Goal: Find contact information: Find contact information

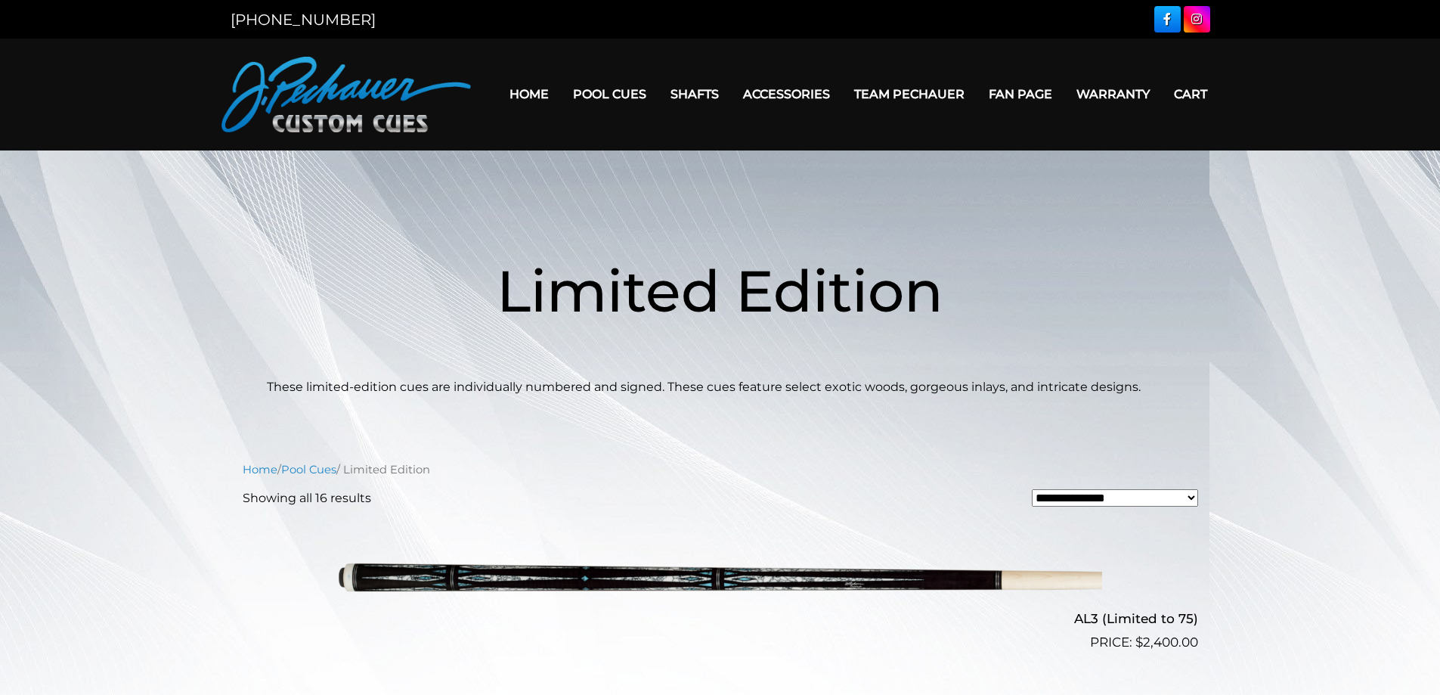
click at [521, 89] on link "Home" at bounding box center [528, 94] width 63 height 39
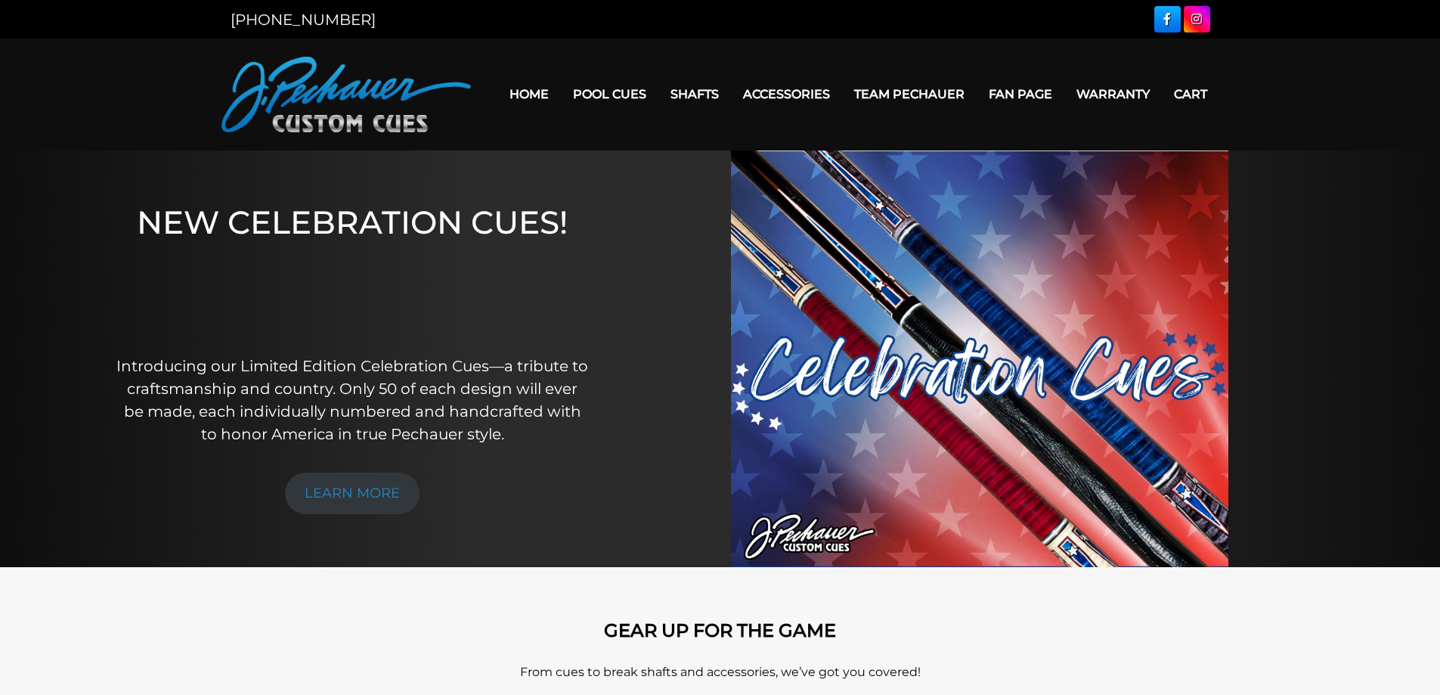
click at [897, 93] on link "Team Pechauer" at bounding box center [909, 94] width 135 height 39
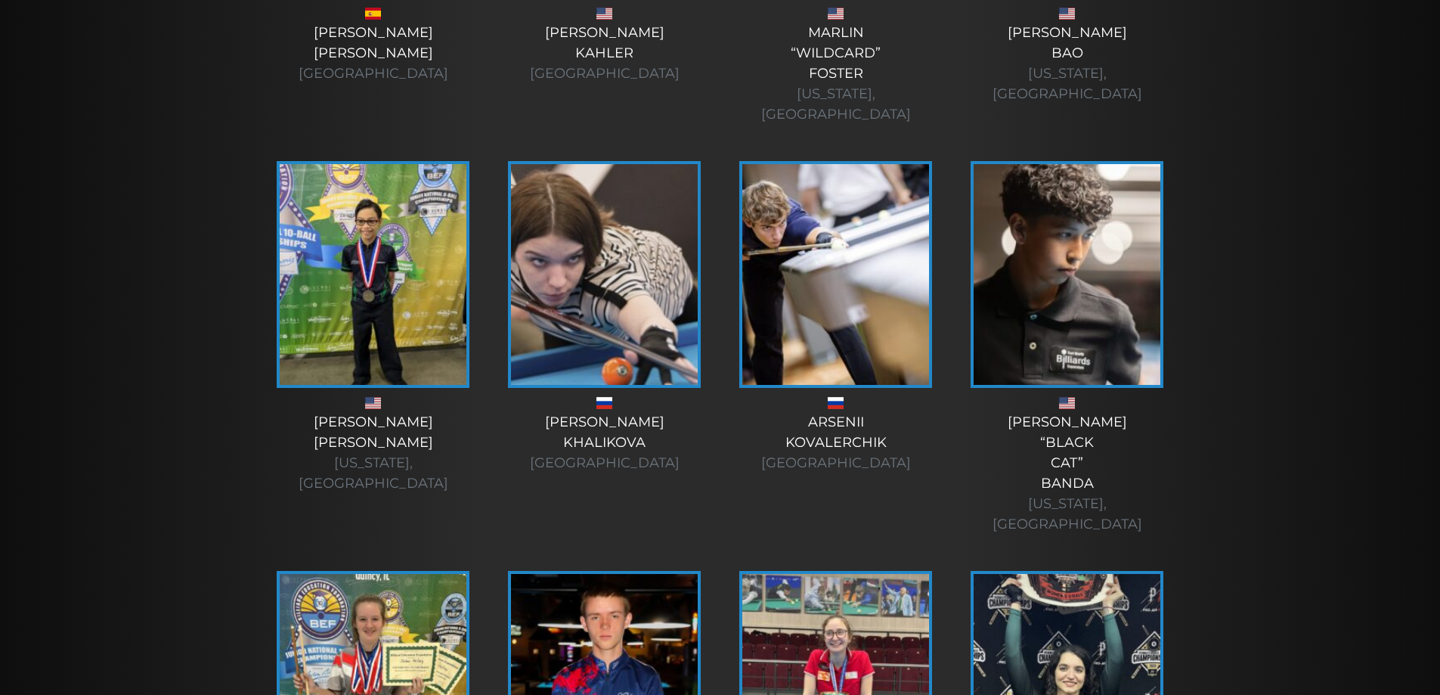
scroll to position [4793, 0]
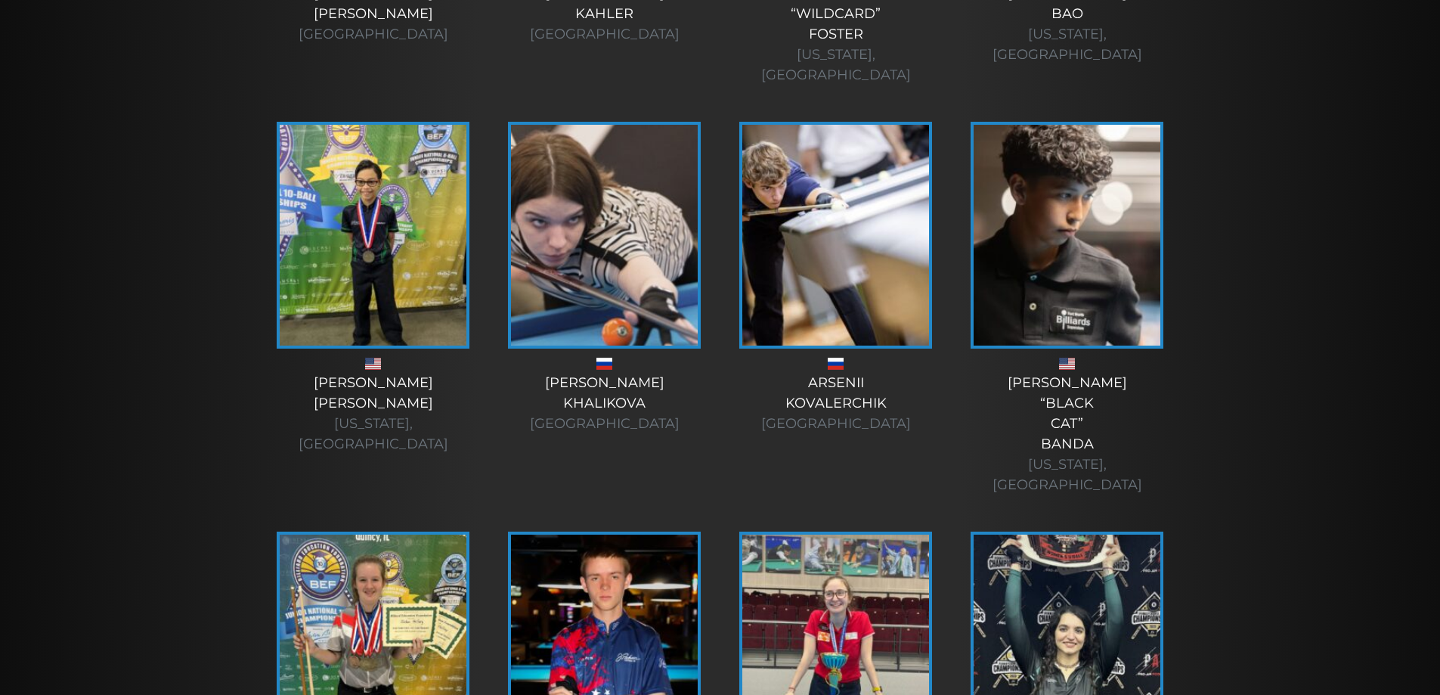
click at [1115, 534] on img at bounding box center [1066, 644] width 187 height 221
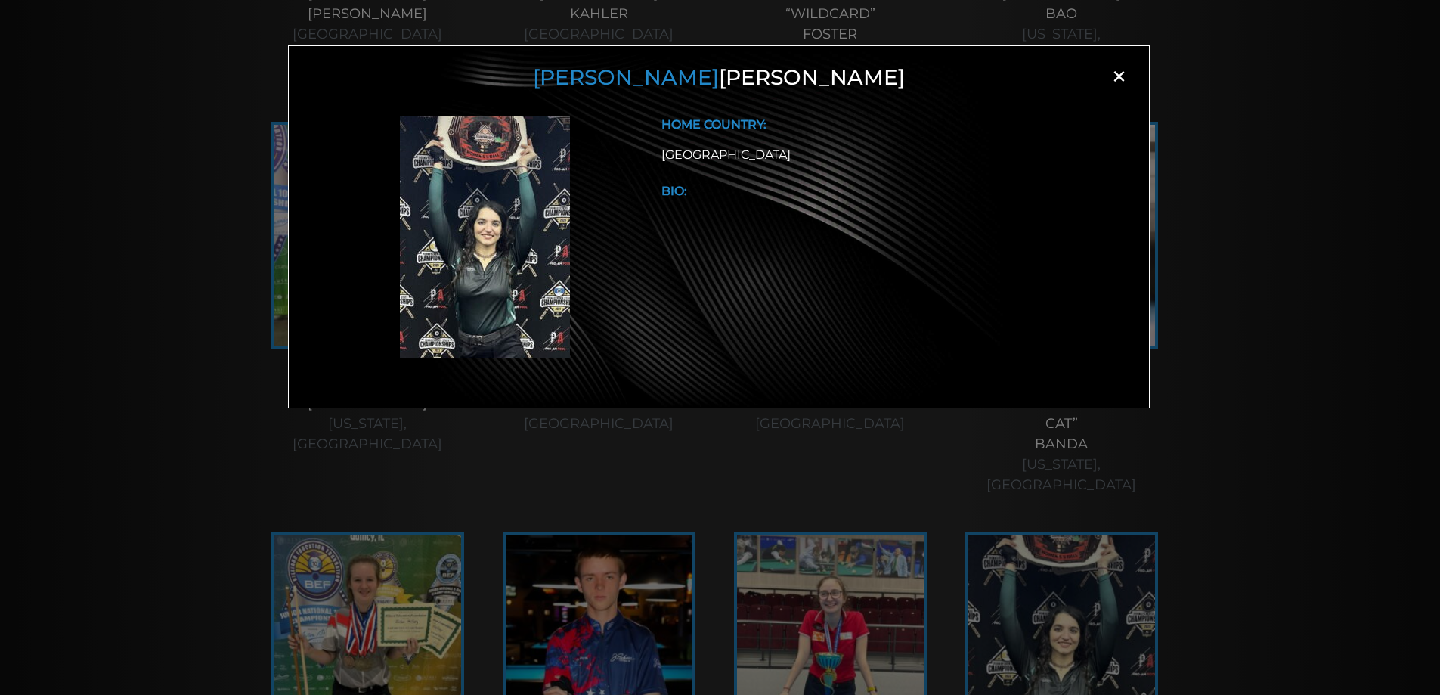
click at [1119, 78] on span "×" at bounding box center [1118, 76] width 23 height 23
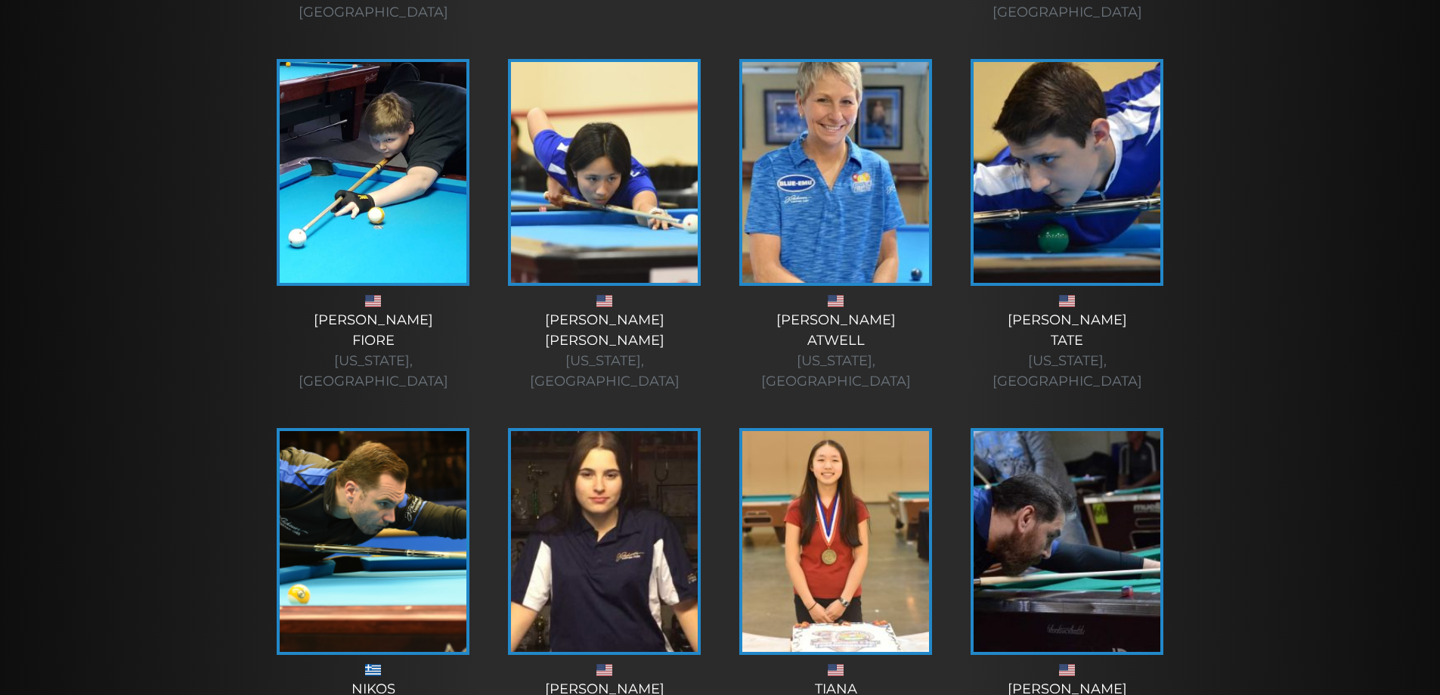
scroll to position [1487, 0]
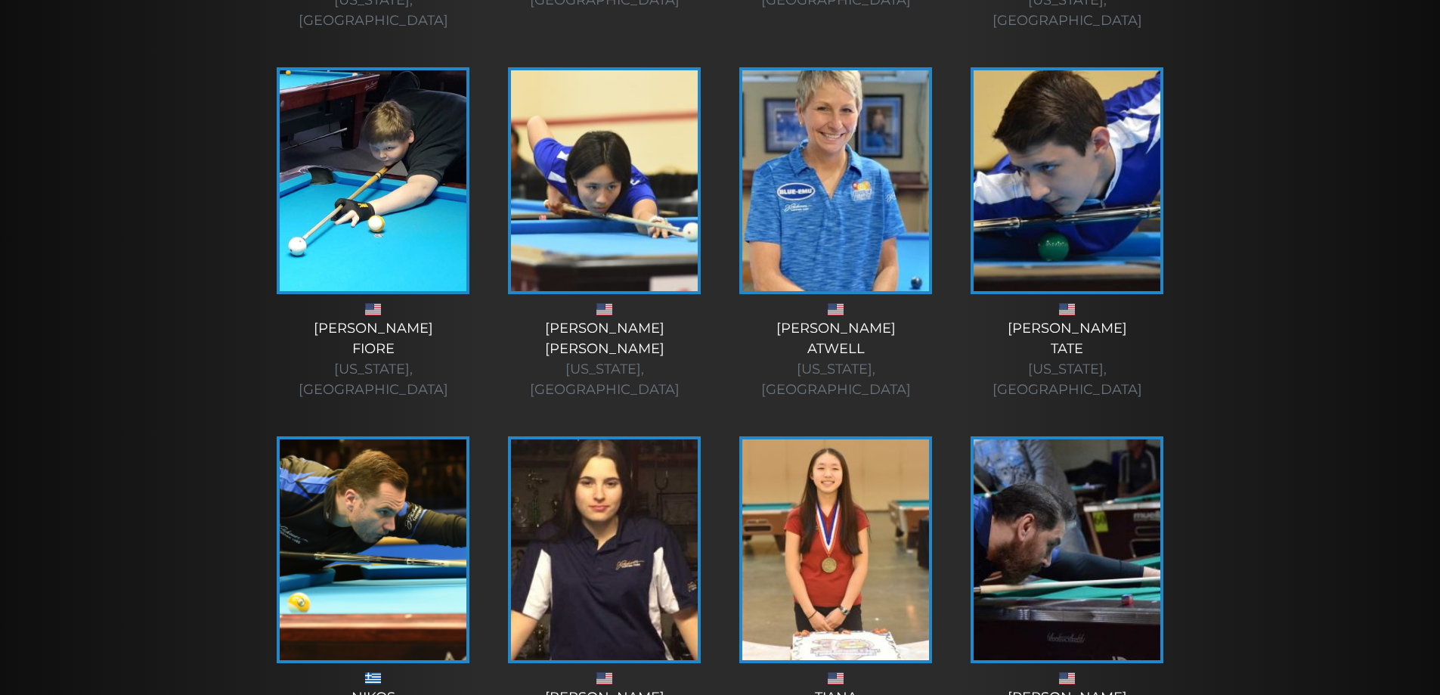
click at [790, 483] on img at bounding box center [835, 549] width 187 height 221
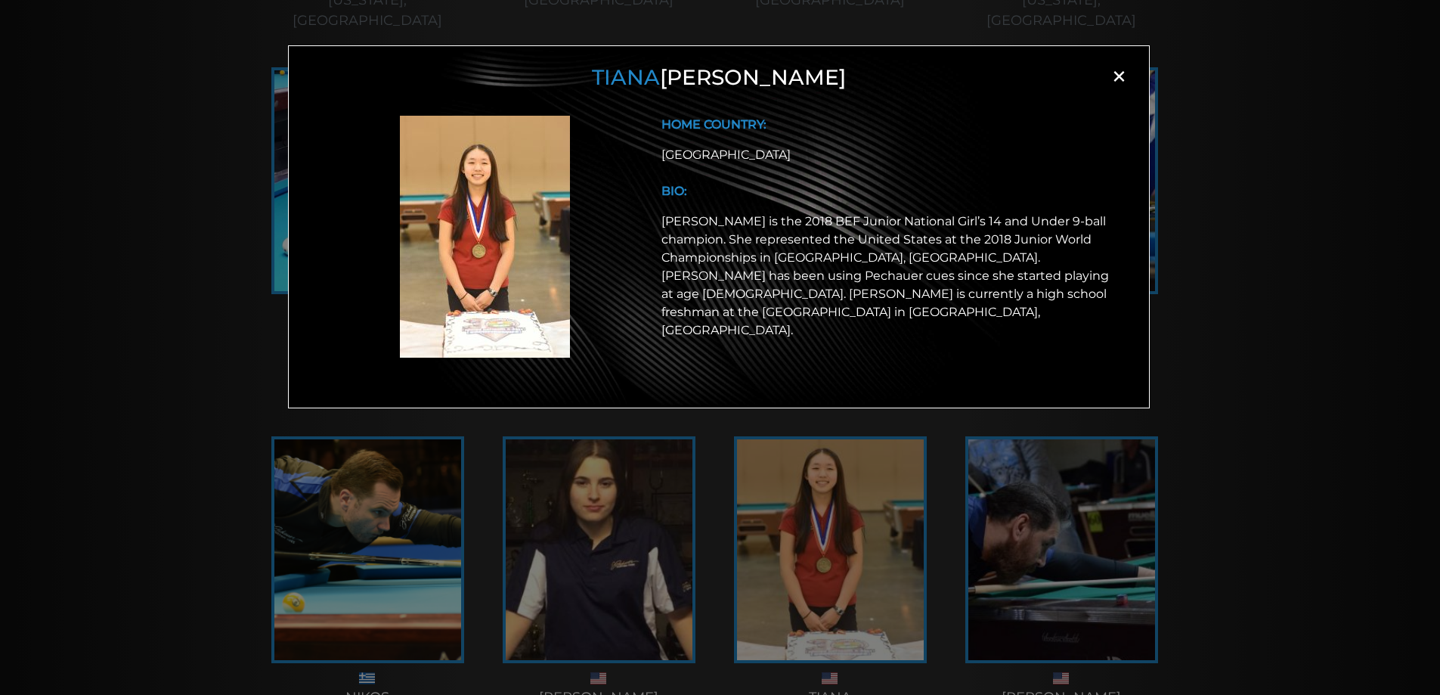
click at [1119, 79] on span "×" at bounding box center [1118, 76] width 23 height 23
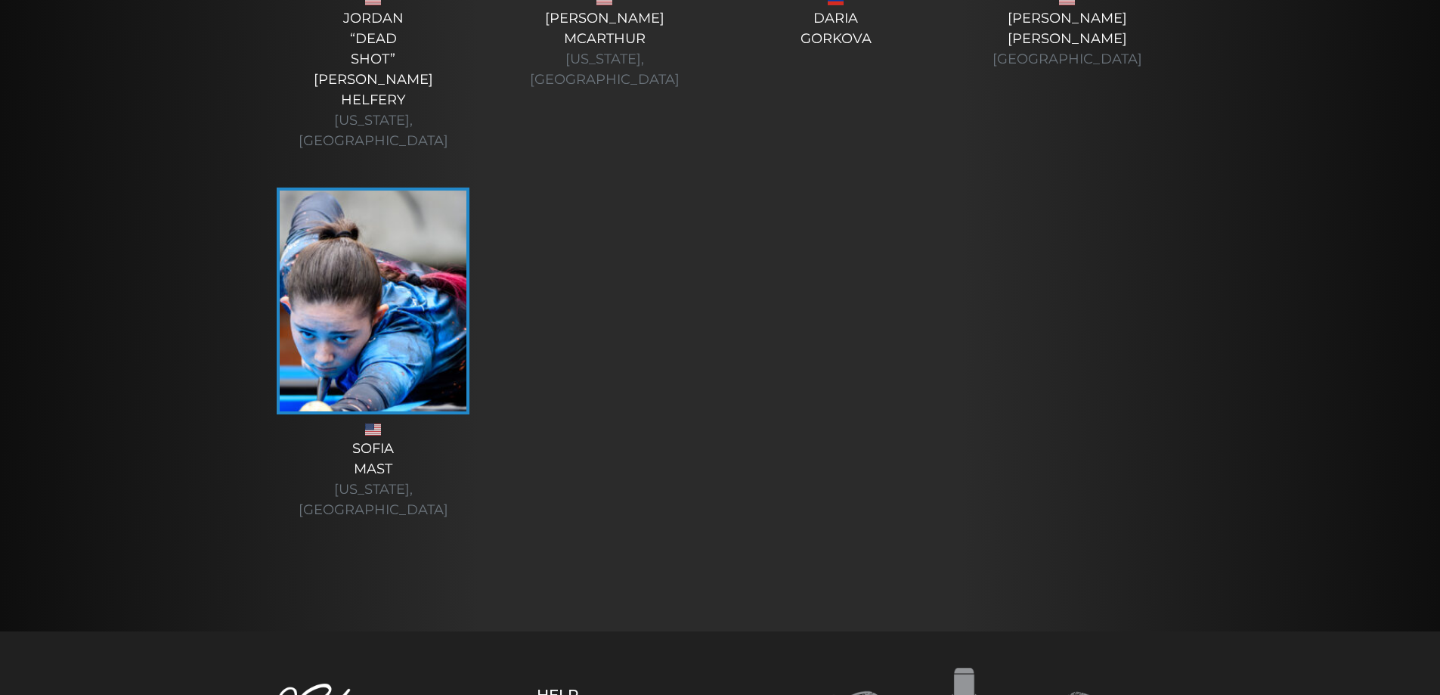
scroll to position [5582, 0]
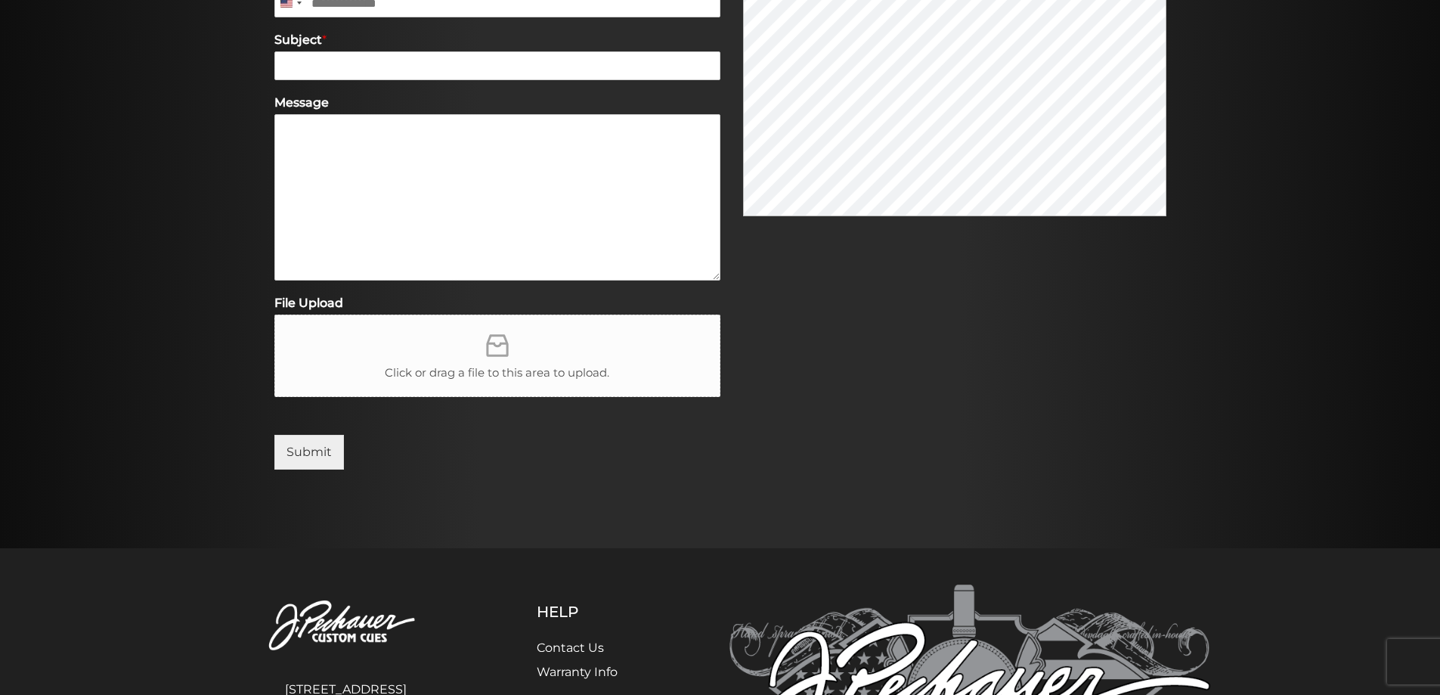
scroll to position [651, 0]
